Goal: Check status: Check status

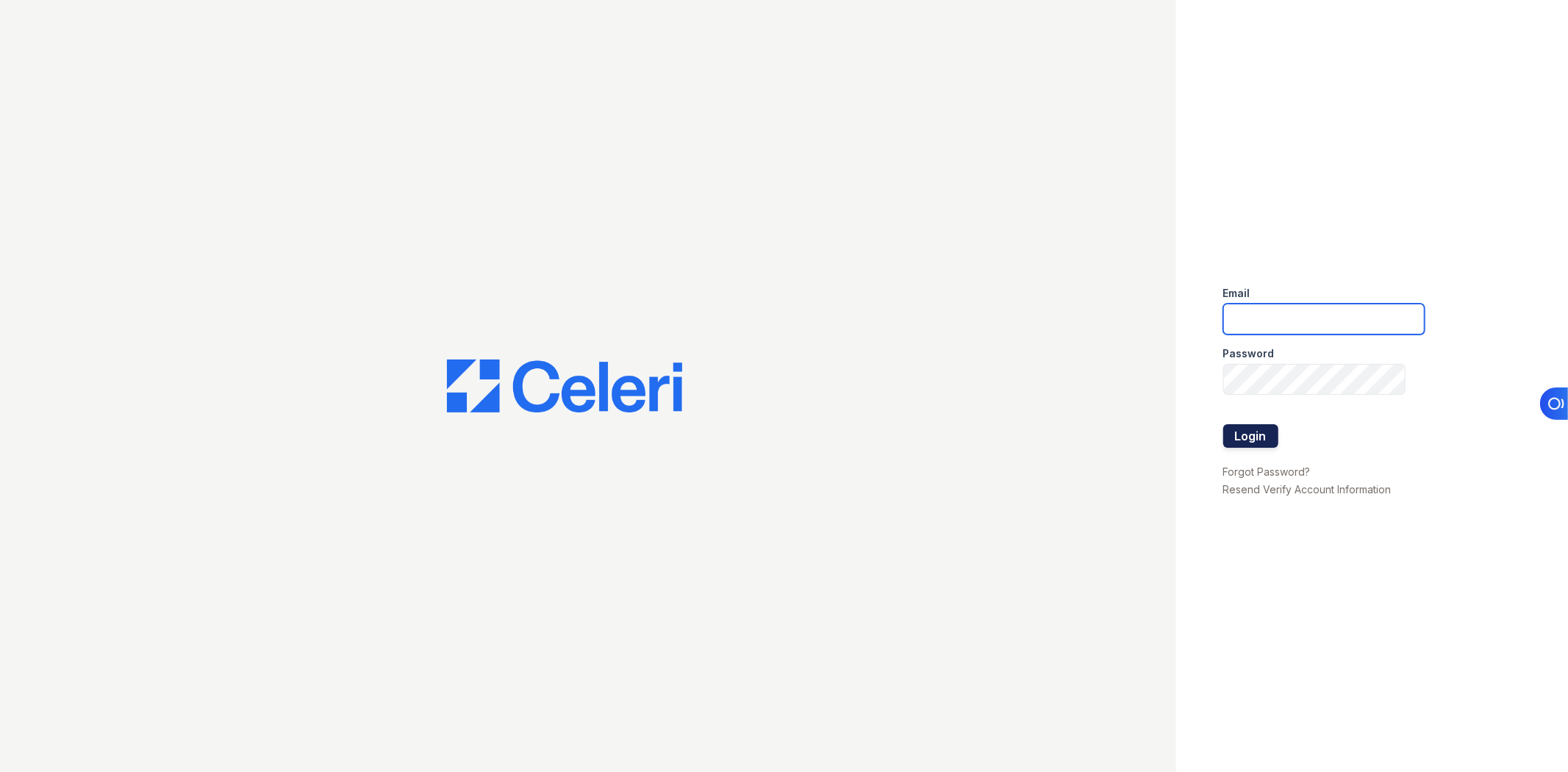
type input "[EMAIL_ADDRESS][DOMAIN_NAME]"
click at [1276, 442] on button "Login" at bounding box center [1250, 436] width 55 height 23
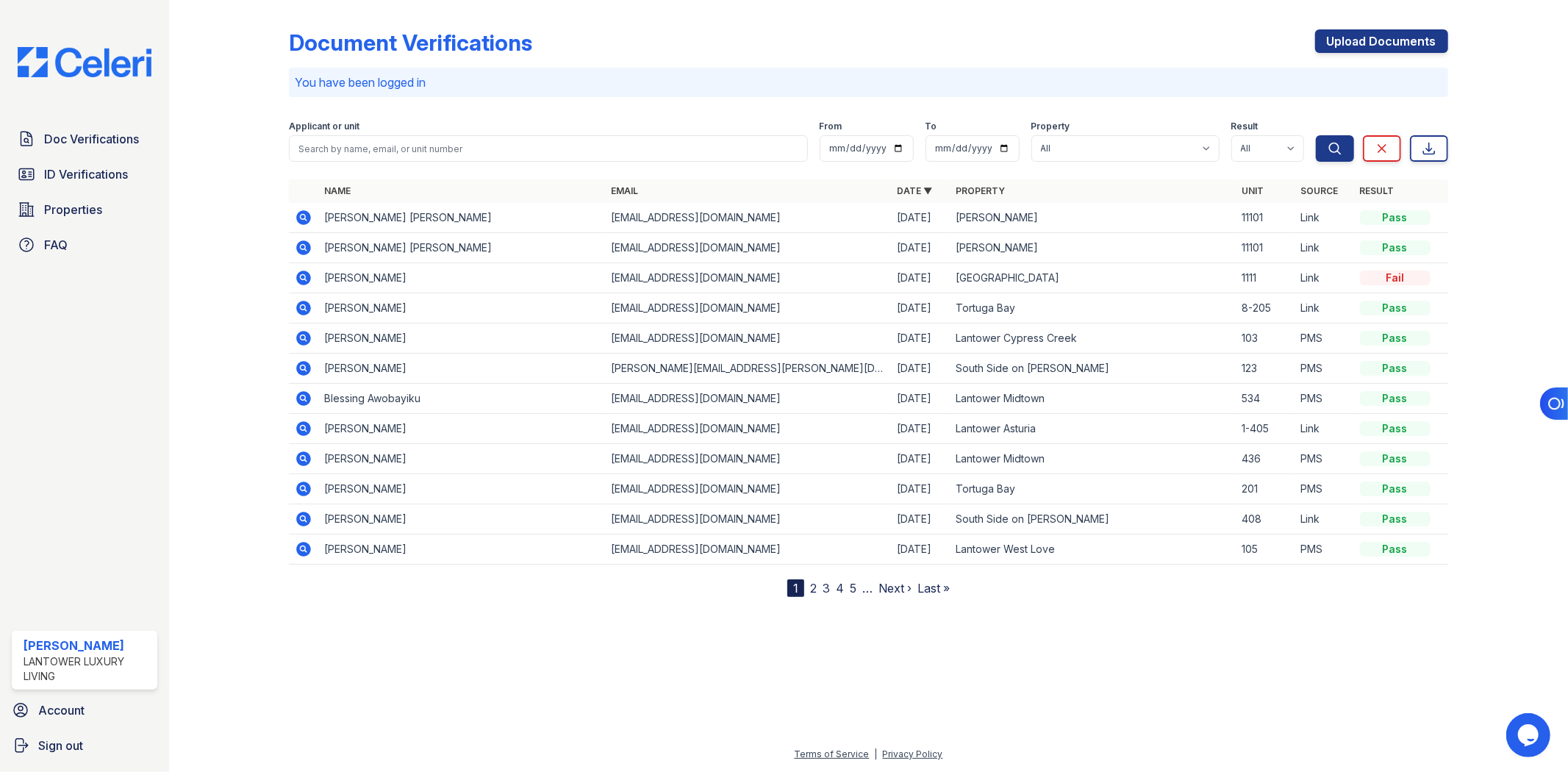
click at [306, 218] on icon at bounding box center [305, 218] width 15 height 15
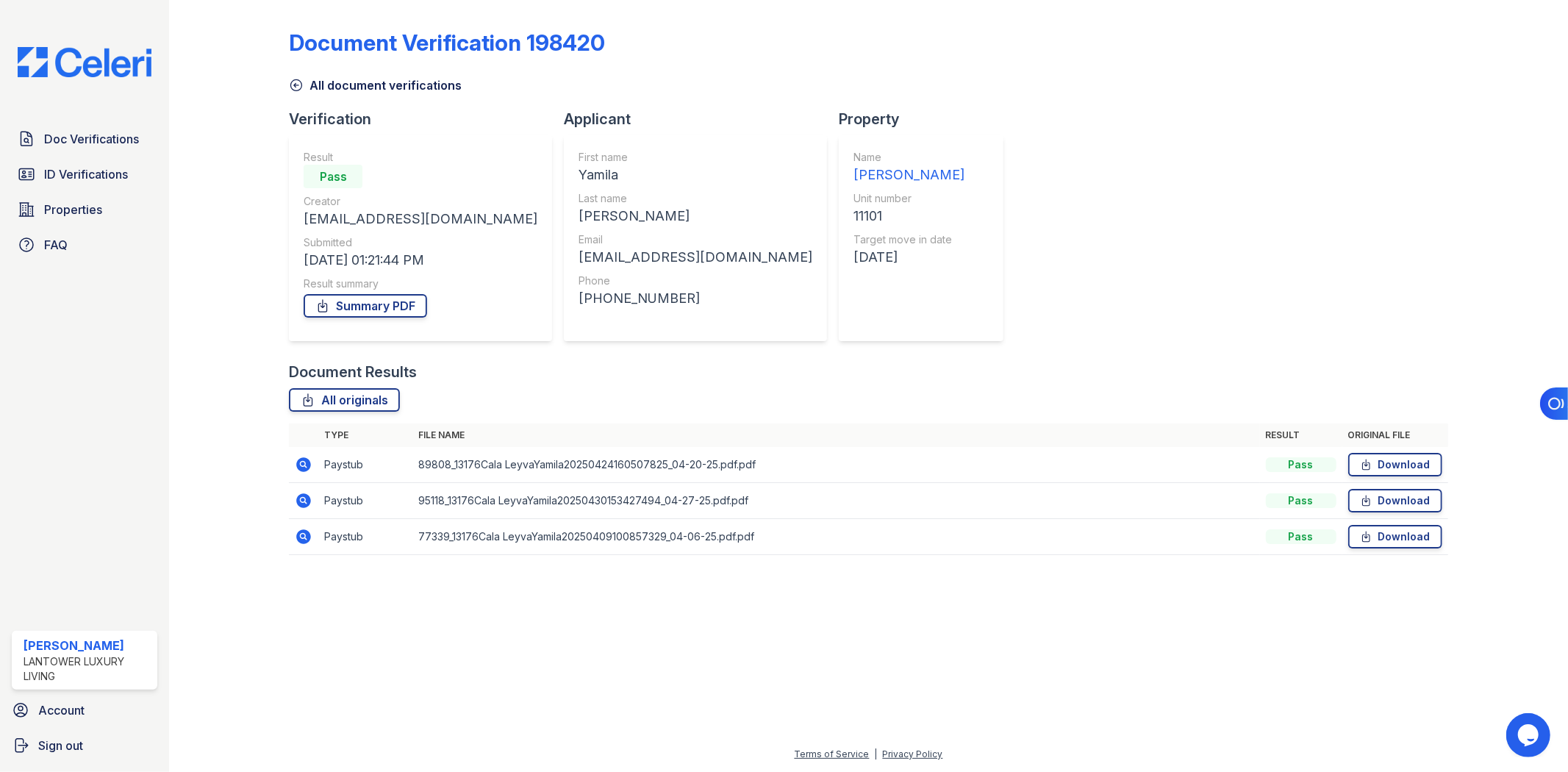
click at [814, 375] on div "Document Results" at bounding box center [868, 372] width 1159 height 21
click at [821, 366] on div "Document Results" at bounding box center [868, 372] width 1159 height 21
click at [811, 370] on div "Document Results" at bounding box center [868, 372] width 1159 height 21
click at [832, 398] on div "All originals" at bounding box center [868, 399] width 1159 height 23
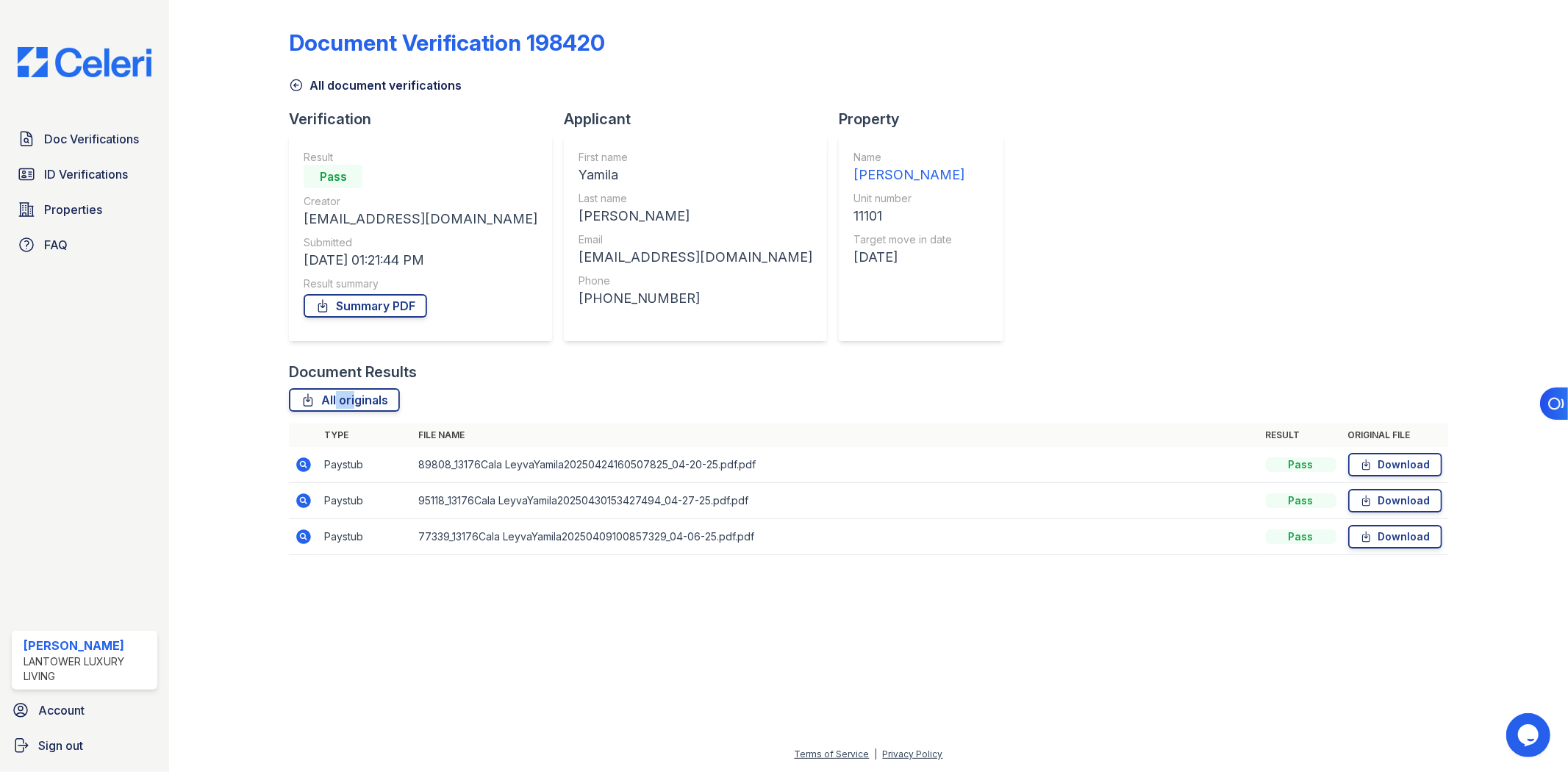
click at [832, 398] on div "All originals" at bounding box center [868, 399] width 1159 height 23
click at [818, 394] on div "All originals" at bounding box center [868, 399] width 1159 height 23
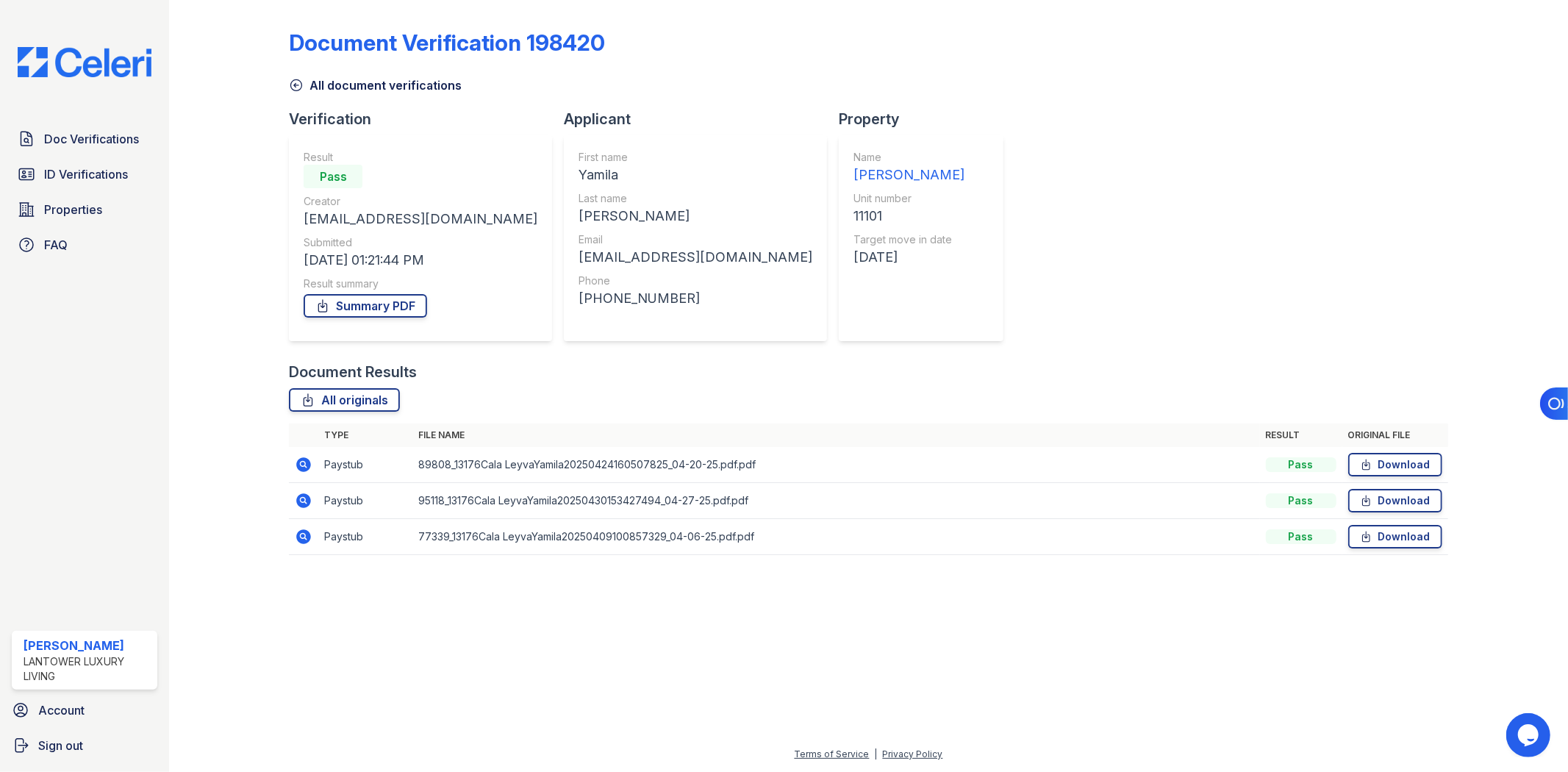
click at [689, 351] on div "Applicant First name Yamila Last name Cala Leyva Email yamiemmanuel13@gmail.com…" at bounding box center [701, 235] width 275 height 253
click at [685, 359] on div "Applicant First name Yamila Last name Cala Leyva Email yamiemmanuel13@gmail.com…" at bounding box center [701, 235] width 275 height 253
click at [728, 395] on div "All originals" at bounding box center [868, 399] width 1159 height 23
